Goal: Task Accomplishment & Management: Use online tool/utility

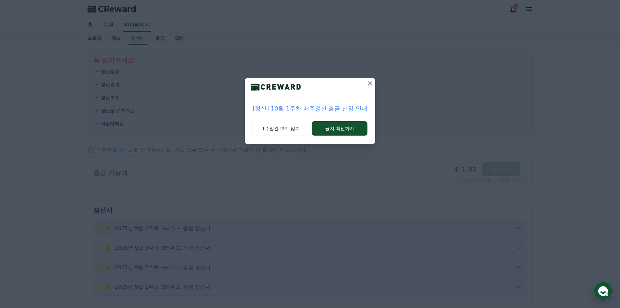
click at [370, 85] on icon at bounding box center [370, 83] width 8 height 8
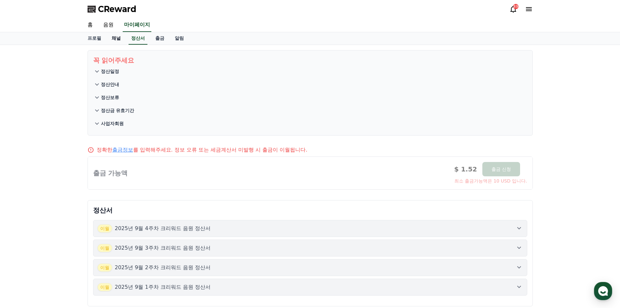
click at [119, 39] on link "채널" at bounding box center [116, 38] width 20 height 12
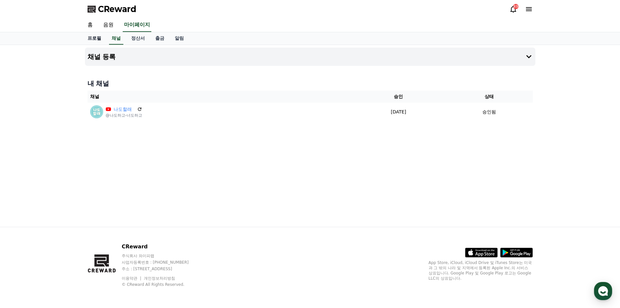
click at [90, 41] on link "프로필" at bounding box center [94, 38] width 24 height 12
select select "**********"
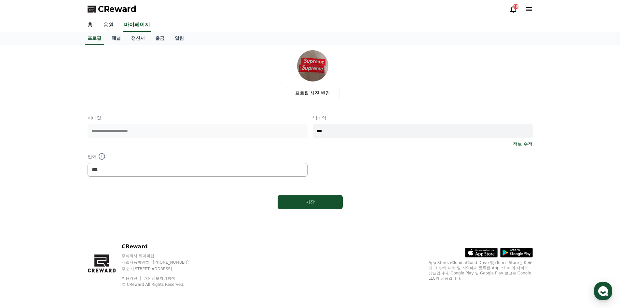
click at [110, 27] on link "음원" at bounding box center [108, 25] width 21 height 14
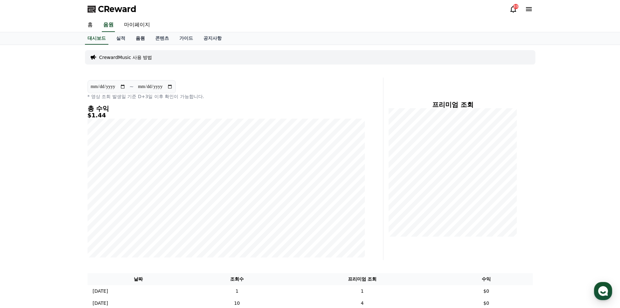
click at [143, 39] on link "음원" at bounding box center [141, 38] width 20 height 12
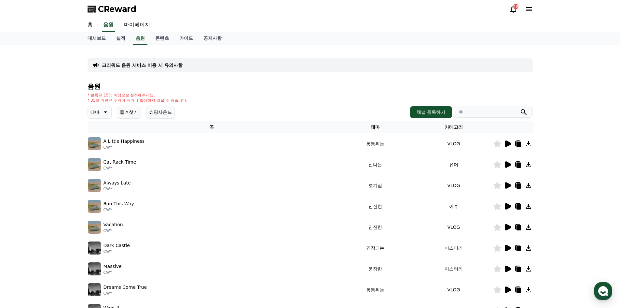
click at [506, 142] on icon at bounding box center [508, 143] width 6 height 7
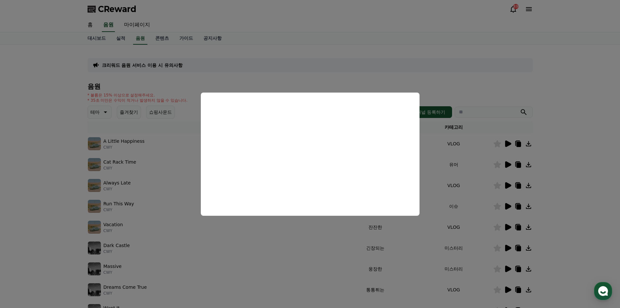
click at [387, 79] on button "close modal" at bounding box center [310, 154] width 620 height 308
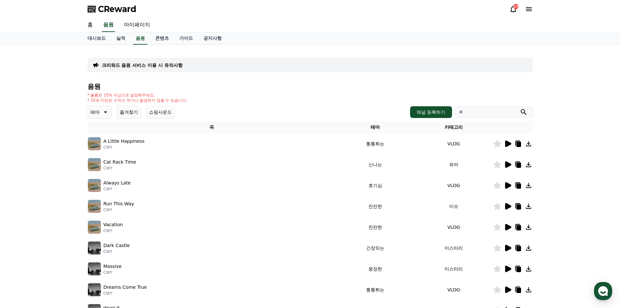
click at [518, 143] on icon at bounding box center [518, 144] width 5 height 5
click at [62, 138] on div "크리워드 음원 서비스 이용 시 유의사항 음원 * 볼륨은 15% 이상으로 설정해주세요. * 35초 미만은 수익이 적거나 발생하지 않을 수 있습니…" at bounding box center [310, 202] width 620 height 315
